Goal: Find contact information: Find contact information

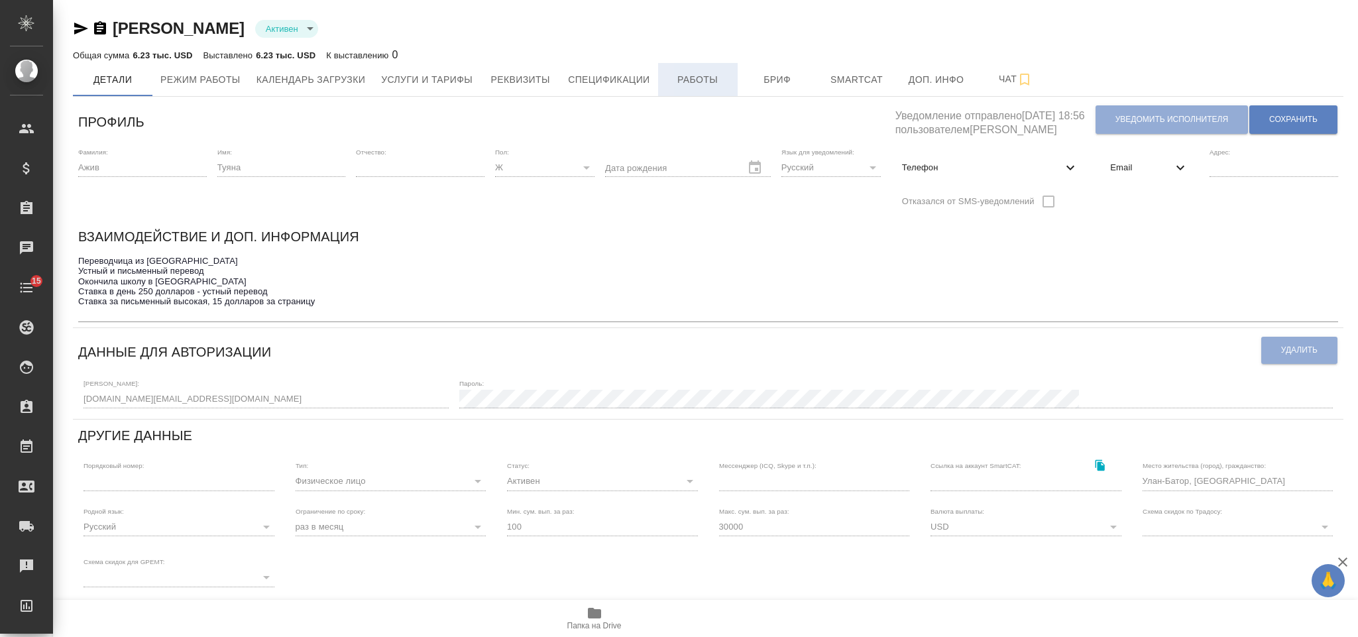
click at [721, 88] on button "Работы" at bounding box center [698, 79] width 80 height 33
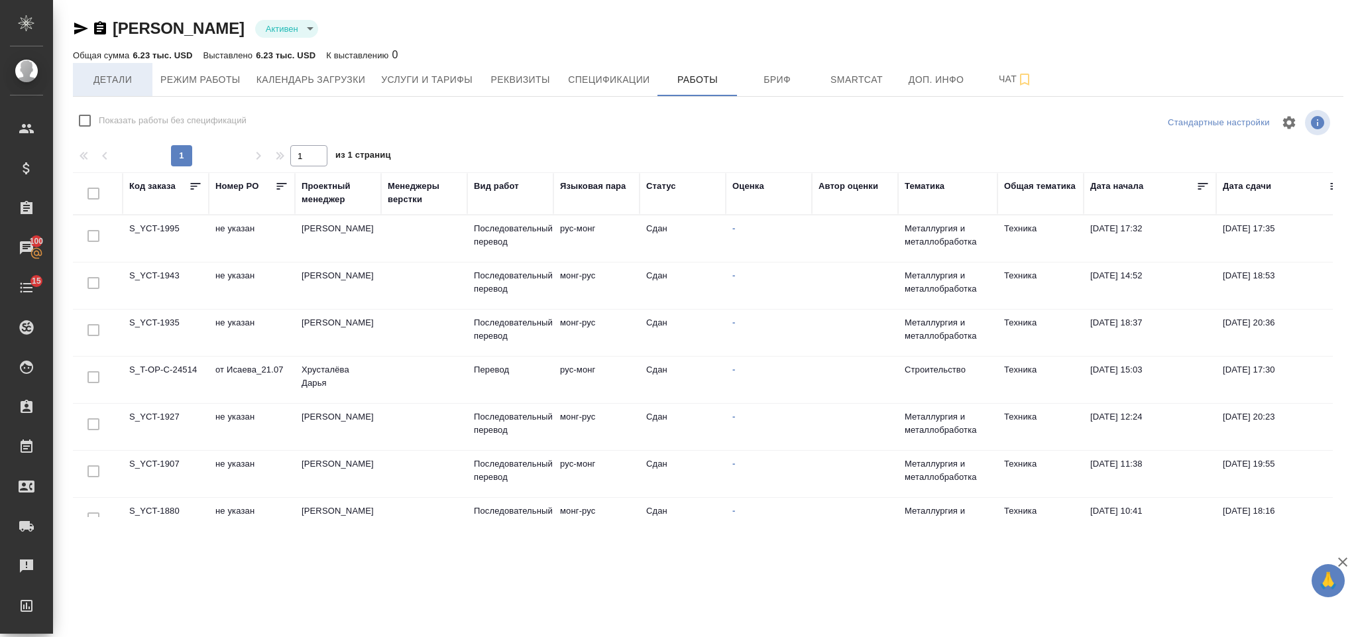
click at [118, 82] on span "Детали" at bounding box center [113, 80] width 64 height 17
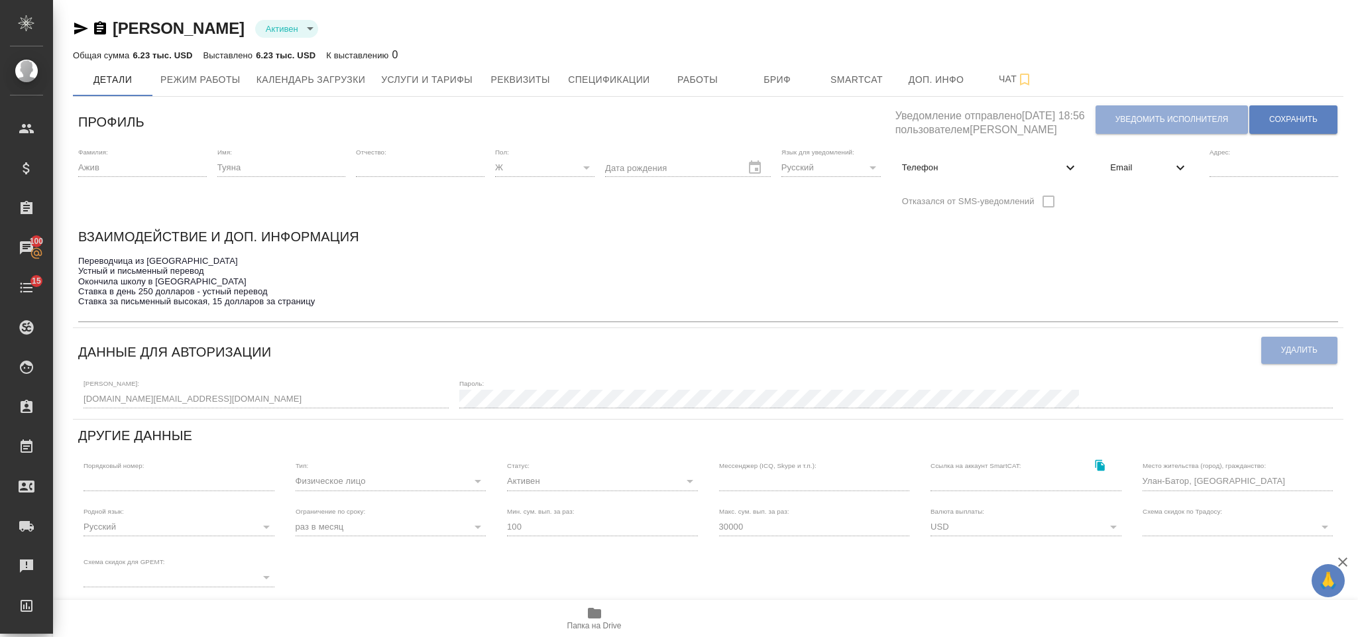
click at [982, 167] on span "Телефон" at bounding box center [982, 167] width 161 height 13
select select "MN"
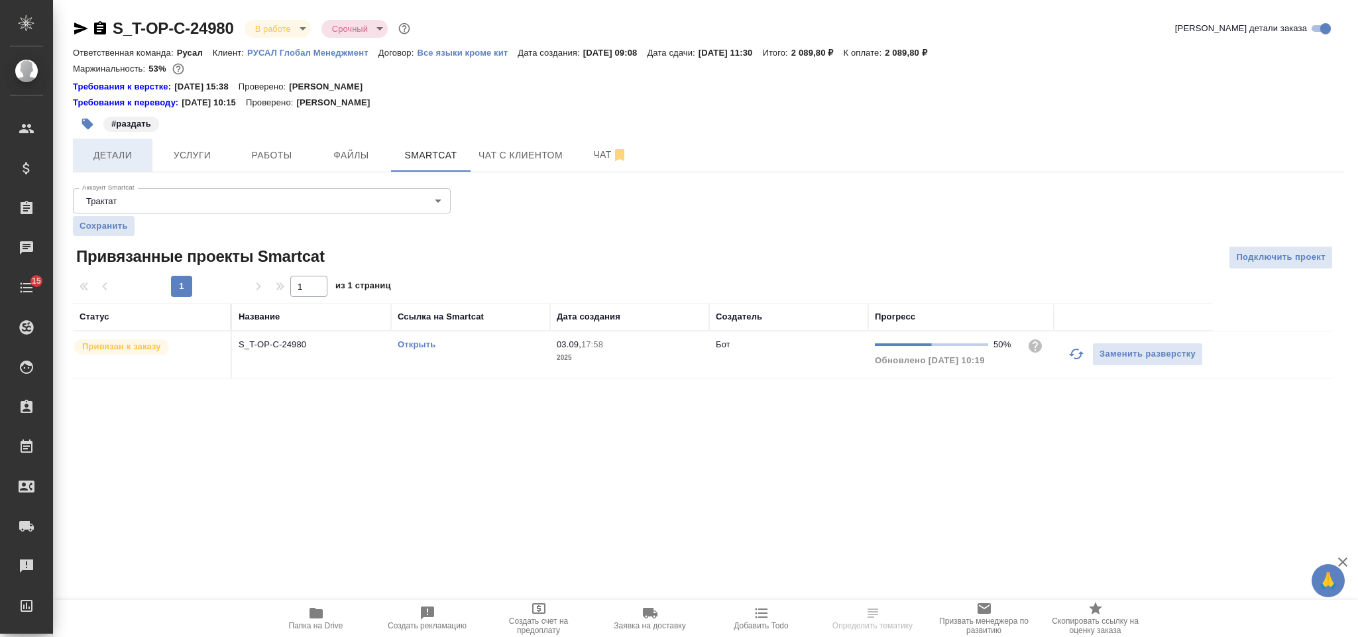
click at [135, 158] on span "Детали" at bounding box center [113, 155] width 64 height 17
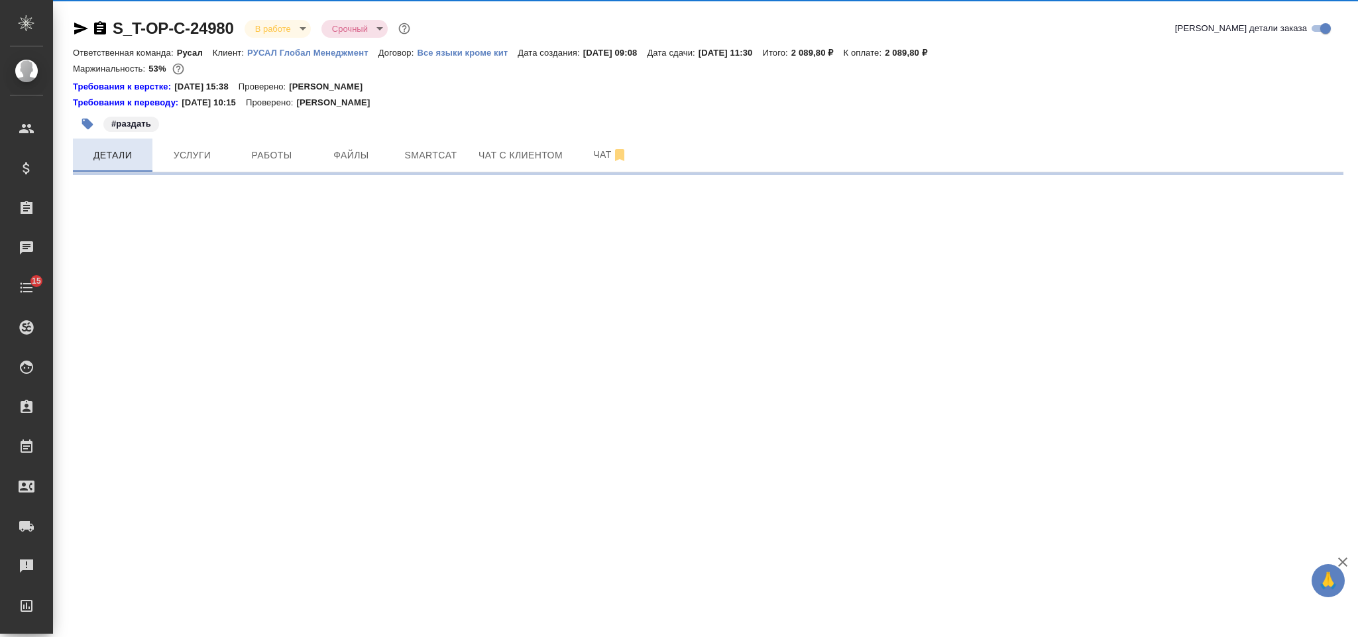
select select "RU"
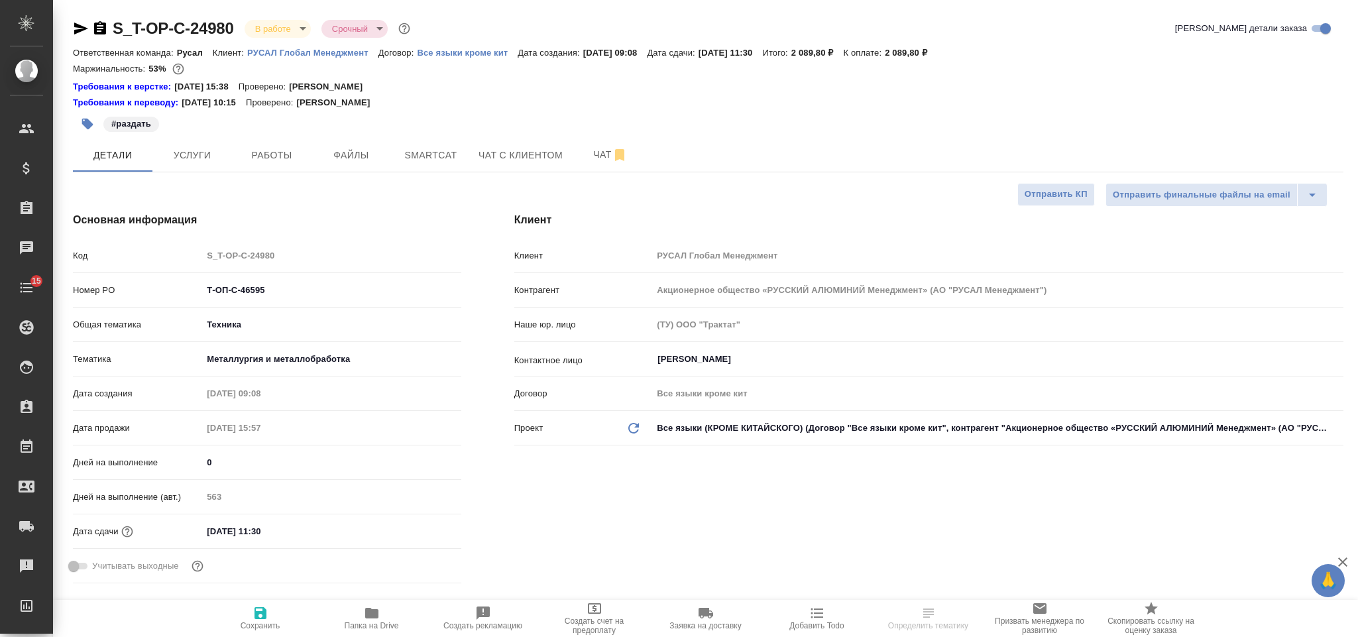
type textarea "x"
drag, startPoint x: 294, startPoint y: 298, endPoint x: 198, endPoint y: 290, distance: 97.1
click at [198, 290] on div "Номер PO Т-ОП-С-46595" at bounding box center [267, 289] width 388 height 23
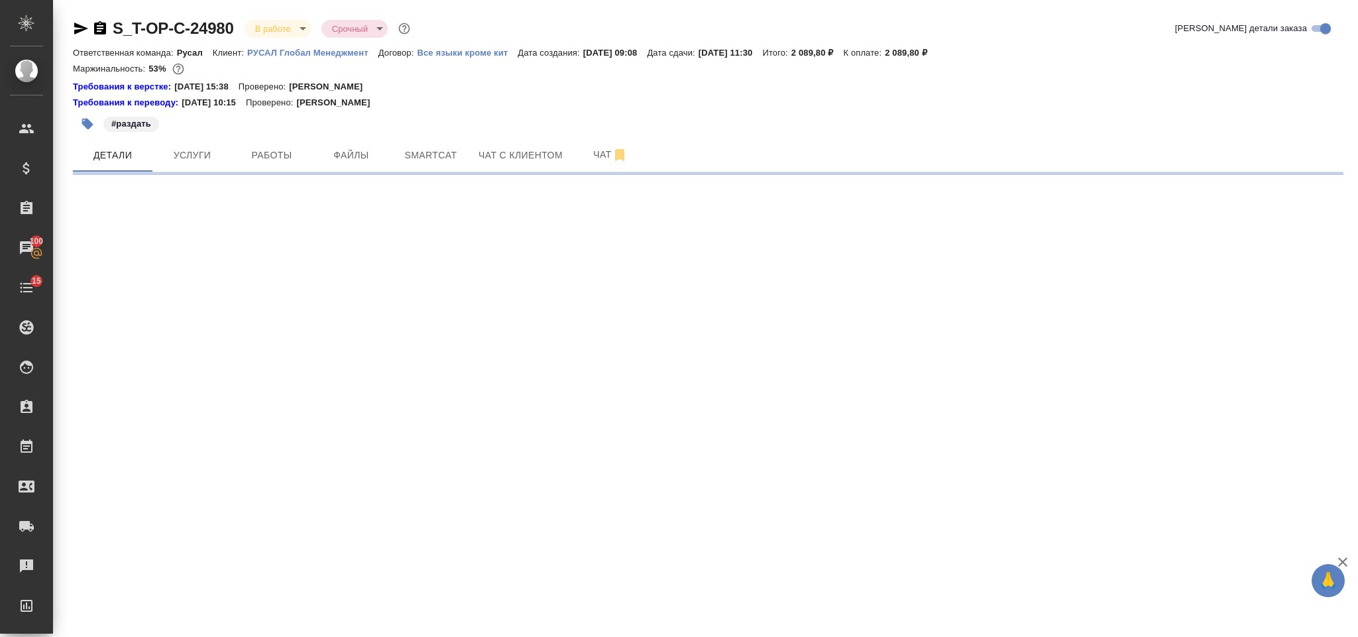
select select "RU"
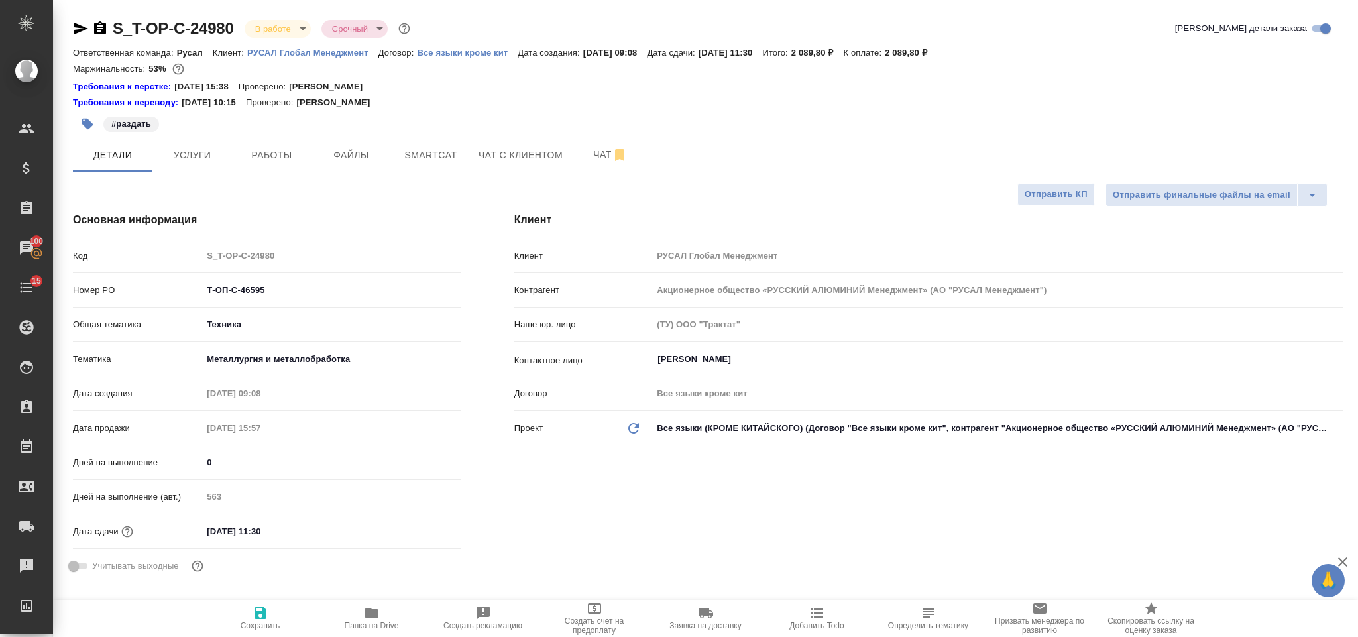
type textarea "x"
